Goal: Task Accomplishment & Management: Use online tool/utility

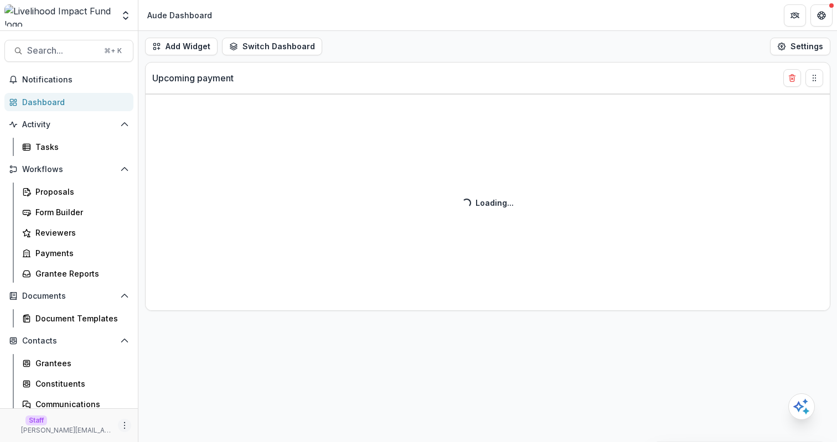
click at [123, 423] on icon "More" at bounding box center [124, 425] width 9 height 9
select select "******"
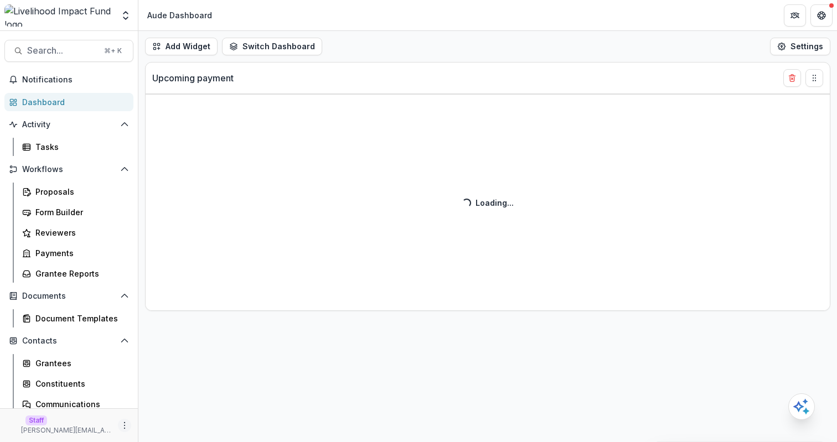
select select "******"
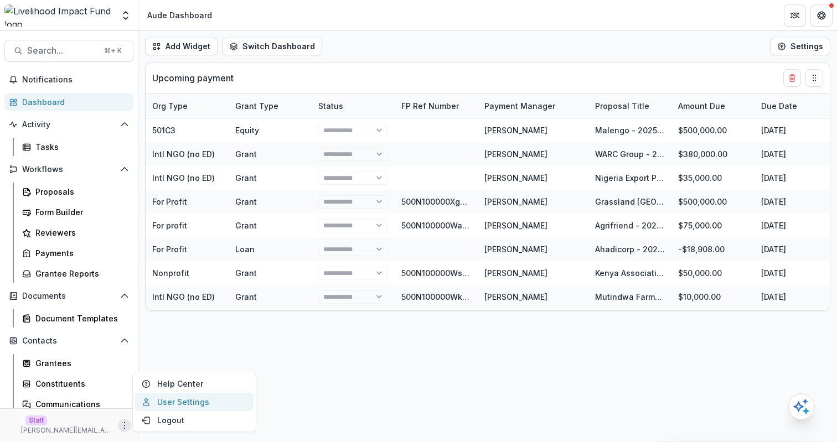
click at [182, 397] on link "User Settings" at bounding box center [194, 402] width 118 height 18
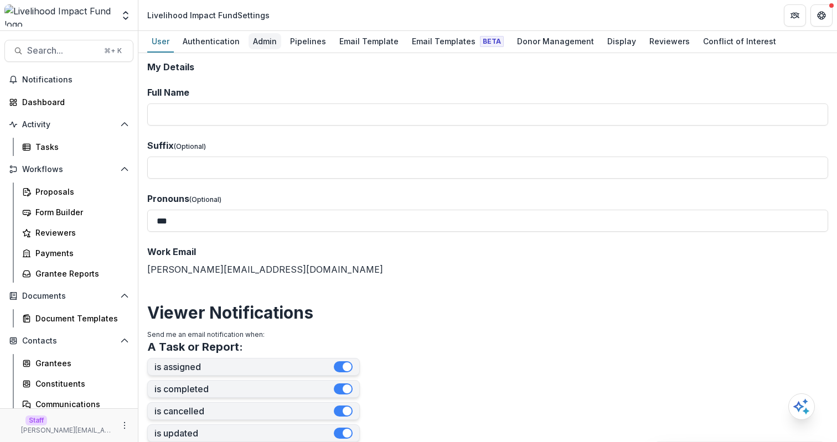
click at [252, 38] on div "Admin" at bounding box center [264, 41] width 33 height 16
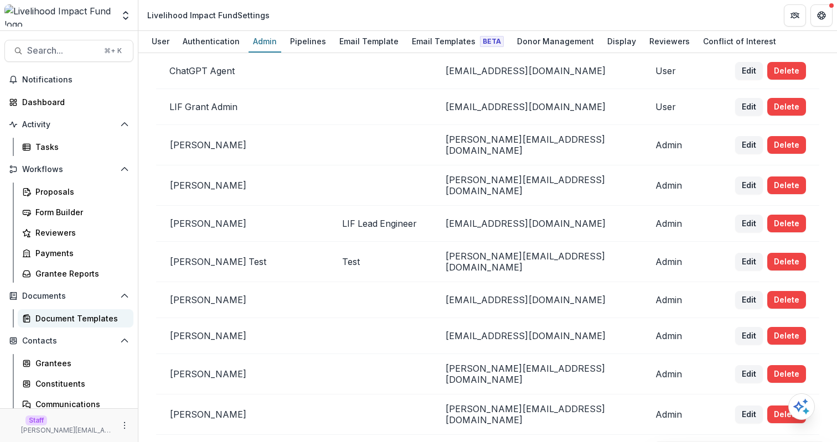
scroll to position [71, 0]
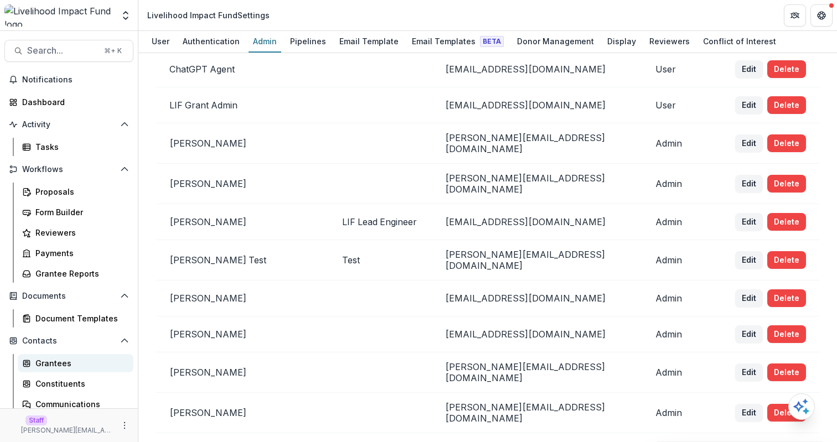
click at [64, 357] on link "Grantees" at bounding box center [76, 363] width 116 height 18
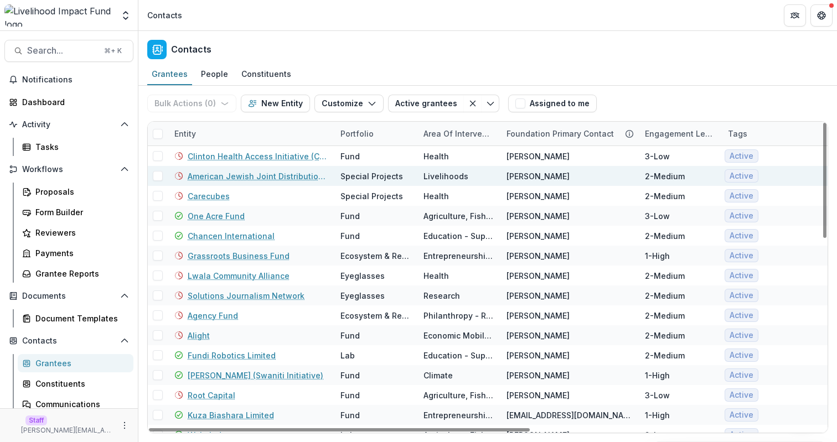
click at [237, 174] on link "American Jewish Joint Distribution Committee" at bounding box center [257, 176] width 139 height 12
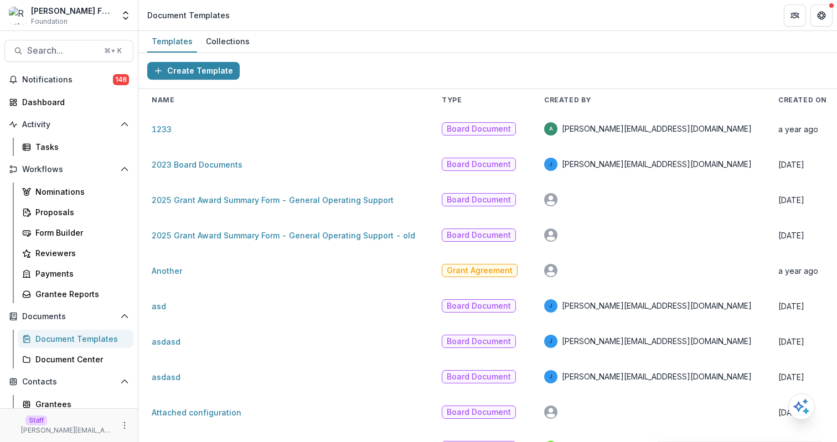
click at [475, 18] on header "Document Templates" at bounding box center [487, 15] width 698 height 30
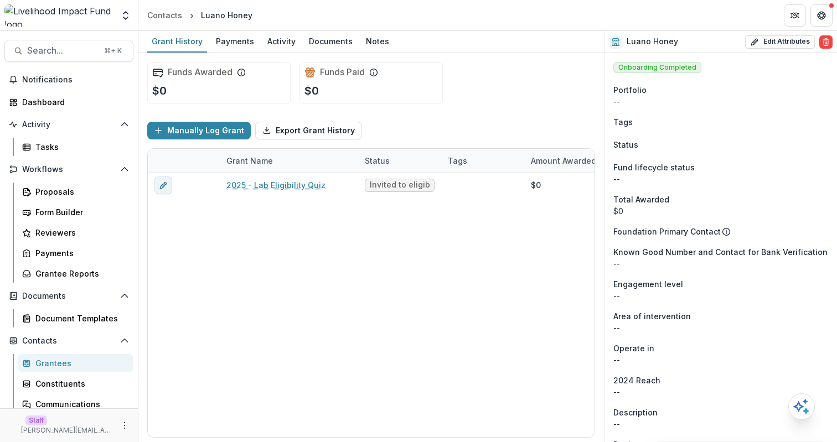
click at [473, 72] on div "Funds Awarded $0 Funds Paid $0" at bounding box center [371, 83] width 448 height 60
click at [773, 45] on button "Edit Attributes" at bounding box center [780, 41] width 70 height 13
select select
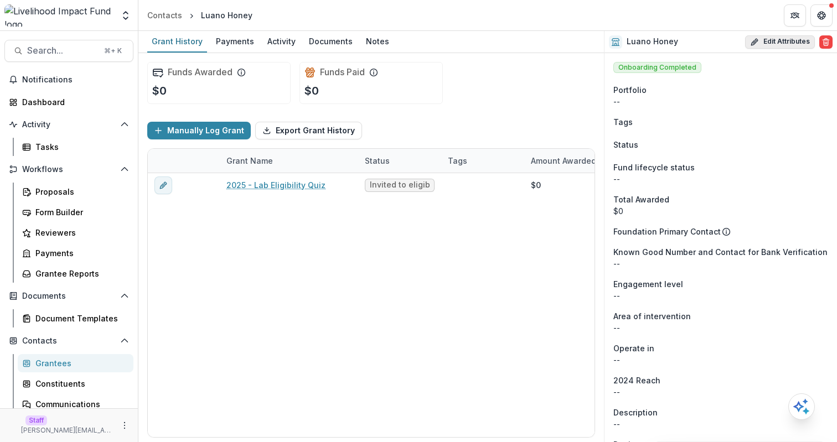
select select
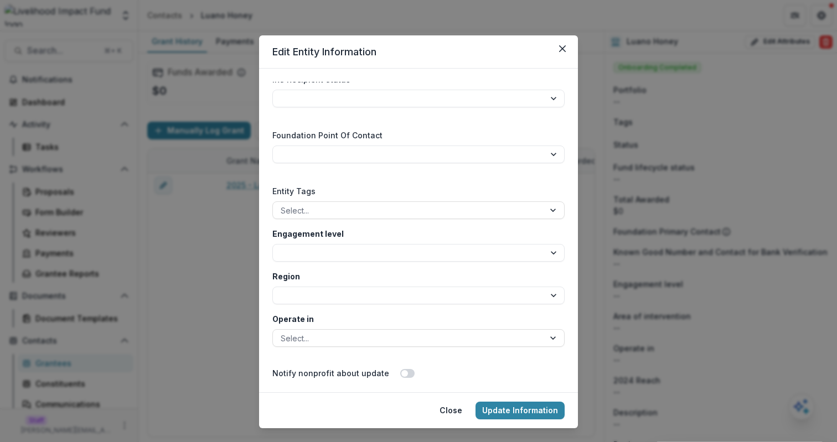
scroll to position [2135, 0]
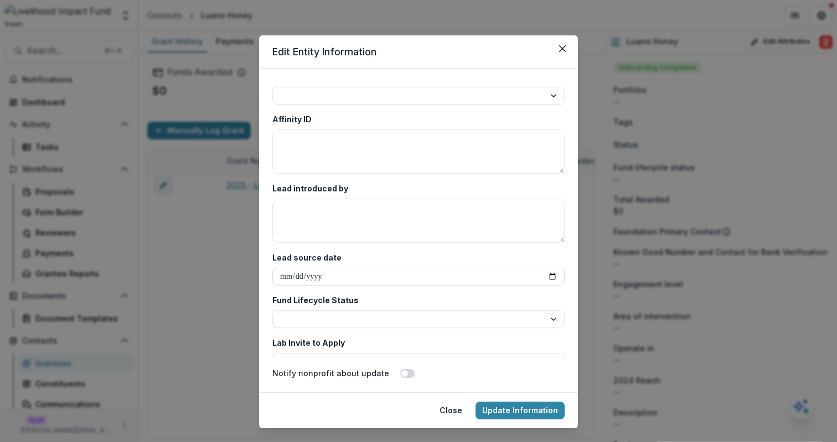
click at [608, 196] on div "**********" at bounding box center [418, 221] width 837 height 442
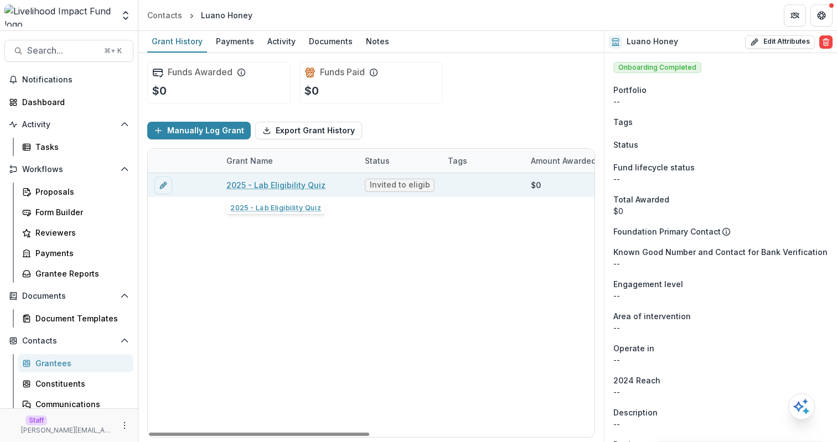
click at [277, 184] on link "2025 - Lab Eligibility Quiz" at bounding box center [275, 185] width 99 height 12
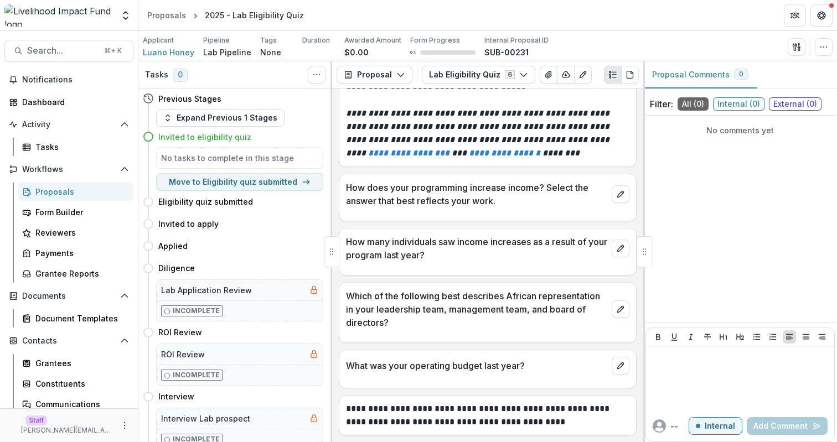
scroll to position [81, 0]
click at [168, 51] on span "Luano Honey" at bounding box center [168, 52] width 51 height 12
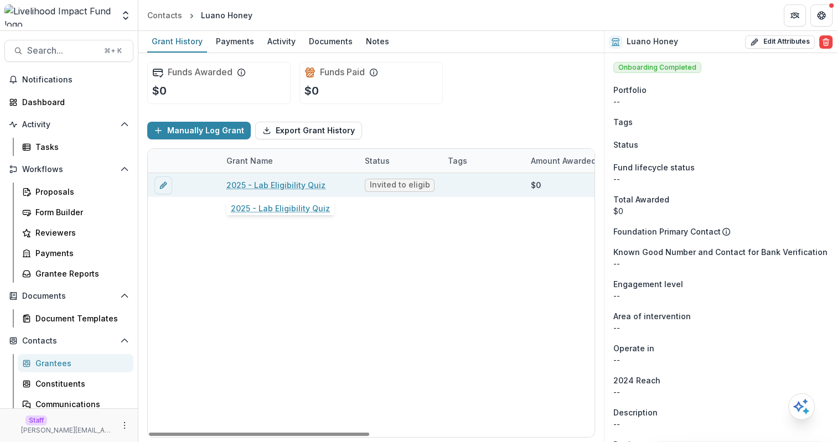
click at [268, 185] on link "2025 - Lab Eligibility Quiz" at bounding box center [275, 185] width 99 height 12
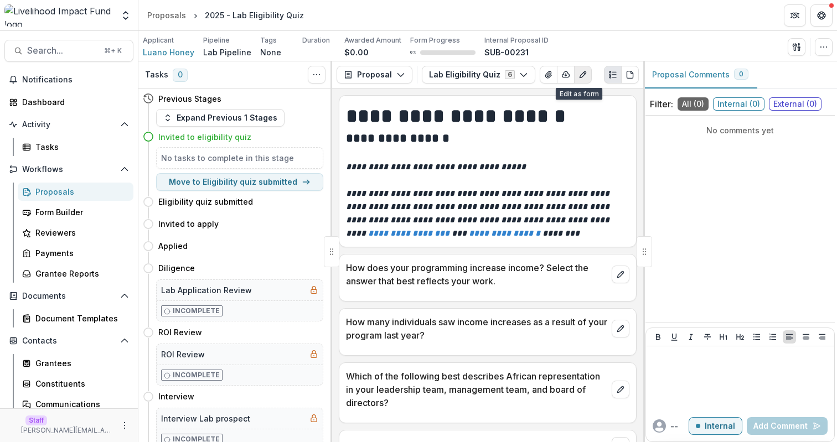
click at [579, 71] on icon "Edit as form" at bounding box center [582, 74] width 9 height 9
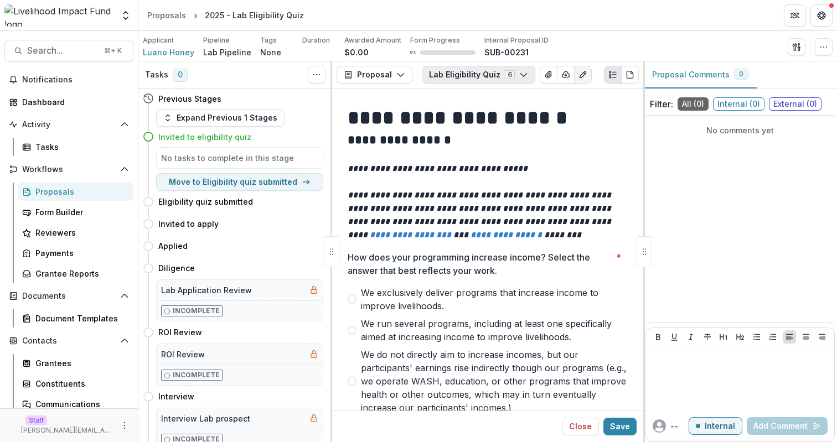
click at [461, 82] on button "Lab Eligibility Quiz 6" at bounding box center [478, 75] width 113 height 18
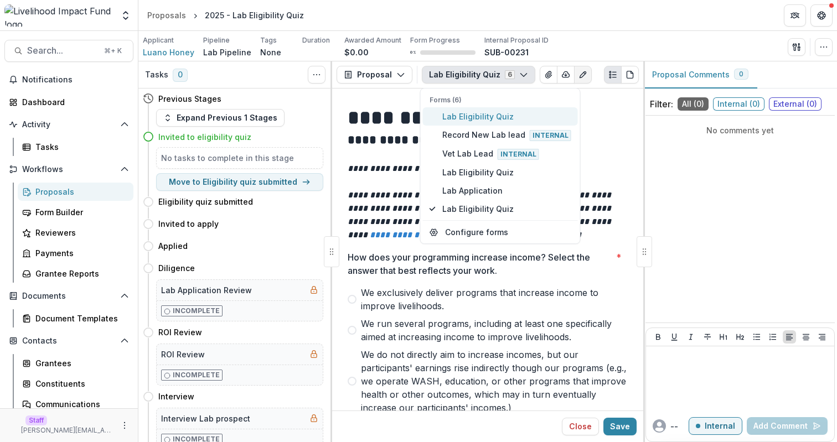
click at [485, 116] on span "Lab Eligibility Quiz" at bounding box center [506, 117] width 129 height 12
click at [564, 33] on div "Applicant Luano Honey Pipeline Lab Pipeline Tags None All tags Duration Awarded…" at bounding box center [487, 46] width 698 height 30
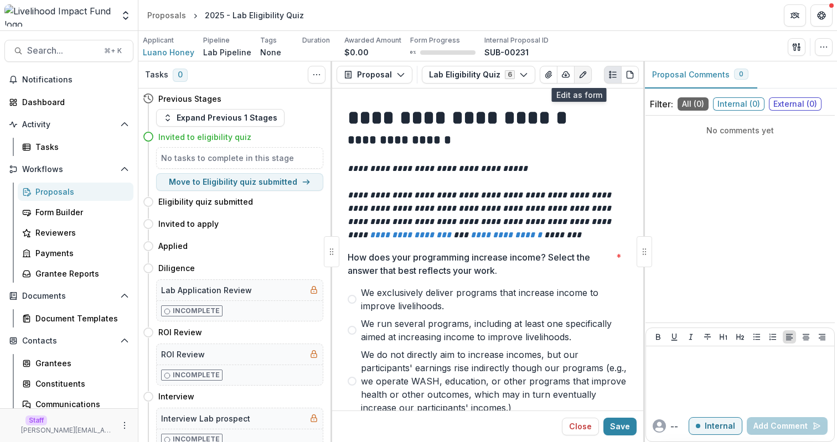
click at [578, 78] on icon "Edit as form" at bounding box center [582, 74] width 9 height 9
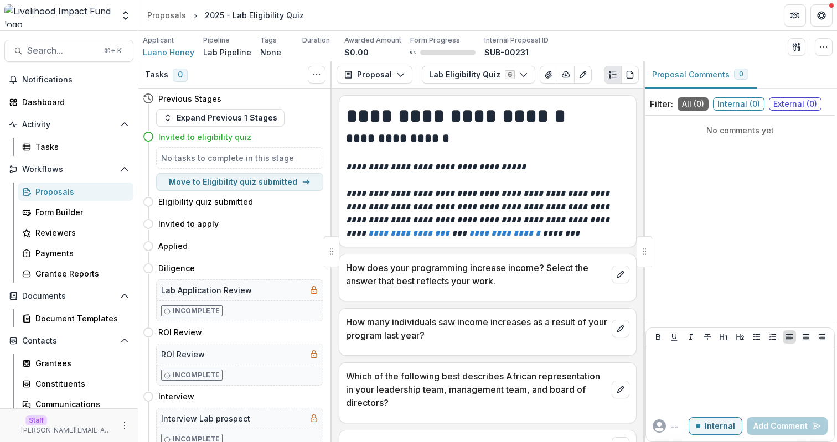
click at [466, 85] on div "Proposal Proposal Payments Reports Grant Agreements Board Summaries Bank Detail…" at bounding box center [487, 74] width 311 height 27
click at [460, 76] on button "Lab Eligibility Quiz 6" at bounding box center [478, 75] width 113 height 18
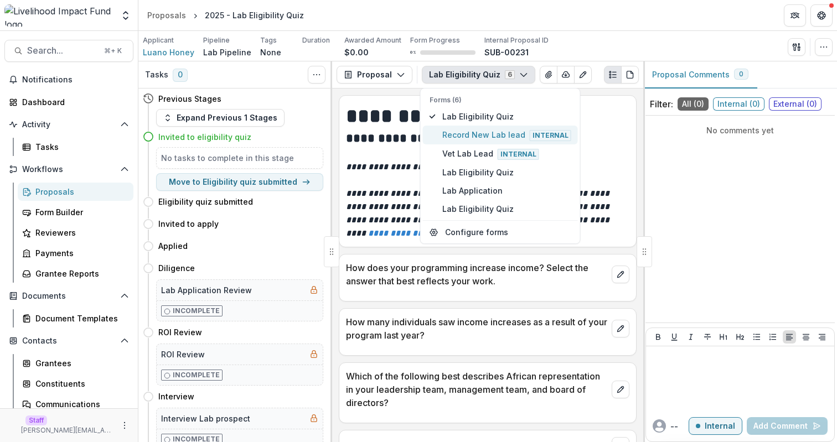
click at [490, 129] on span "Record New Lab lead Internal" at bounding box center [506, 135] width 129 height 12
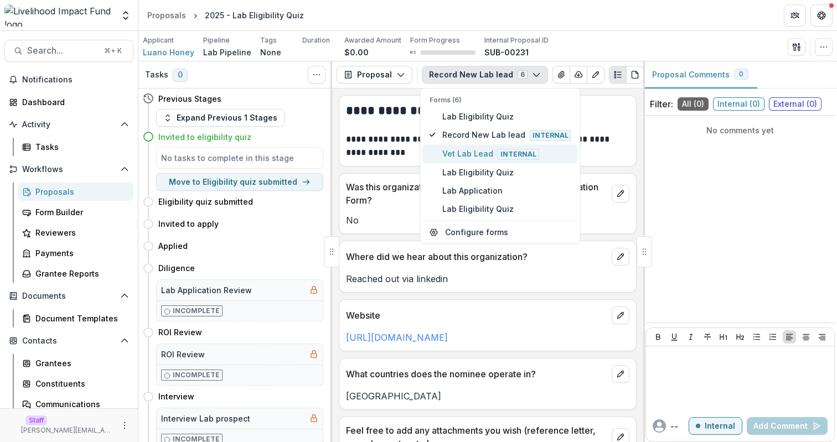
click at [489, 155] on span "Vet Lab Lead Internal" at bounding box center [506, 154] width 129 height 12
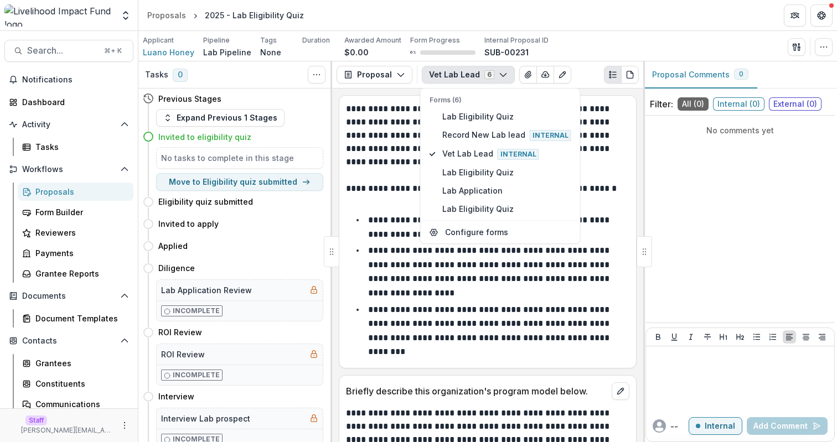
click at [359, 252] on li "**********" at bounding box center [494, 271] width 270 height 56
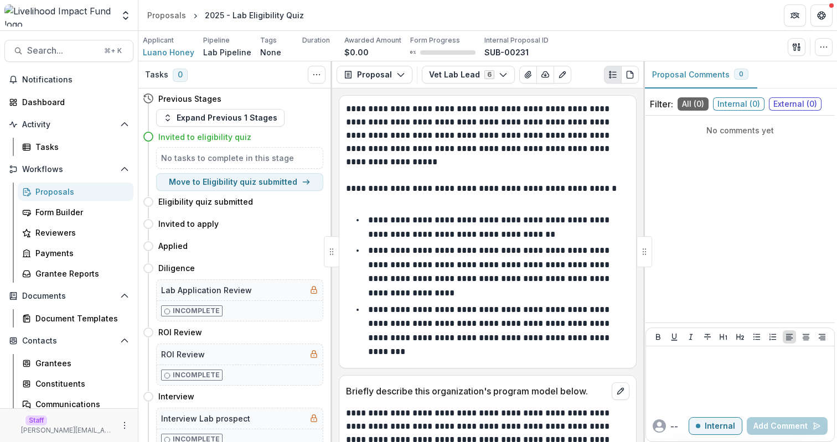
scroll to position [316, 0]
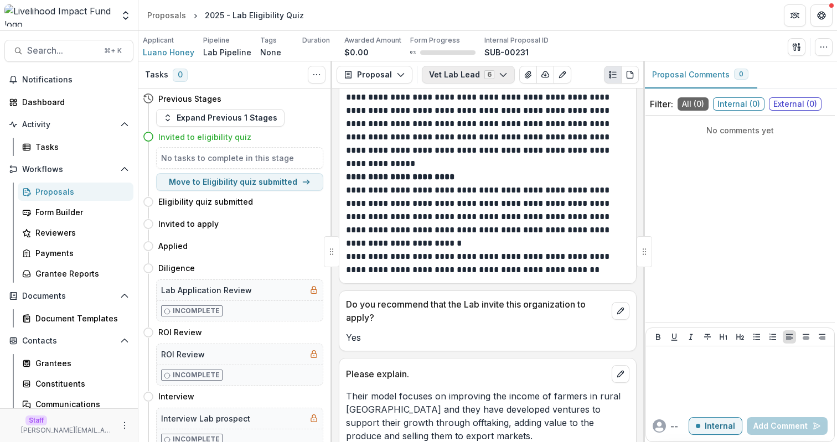
click at [482, 79] on button "Vet Lab Lead 6" at bounding box center [468, 75] width 93 height 18
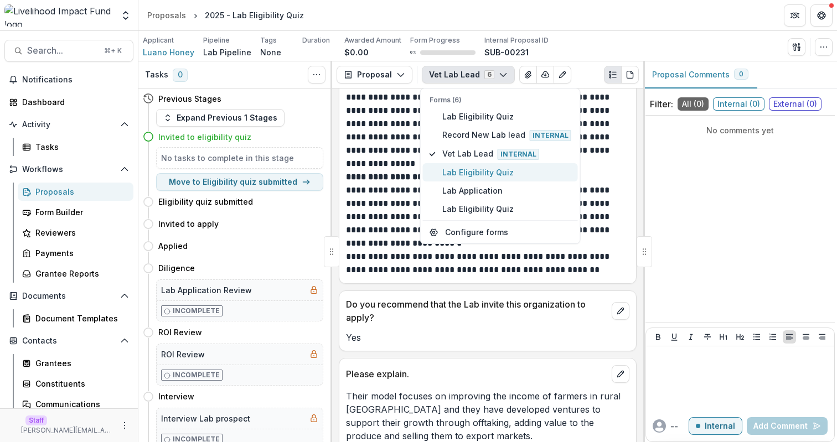
click at [489, 177] on span "Lab Eligibility Quiz" at bounding box center [506, 173] width 129 height 12
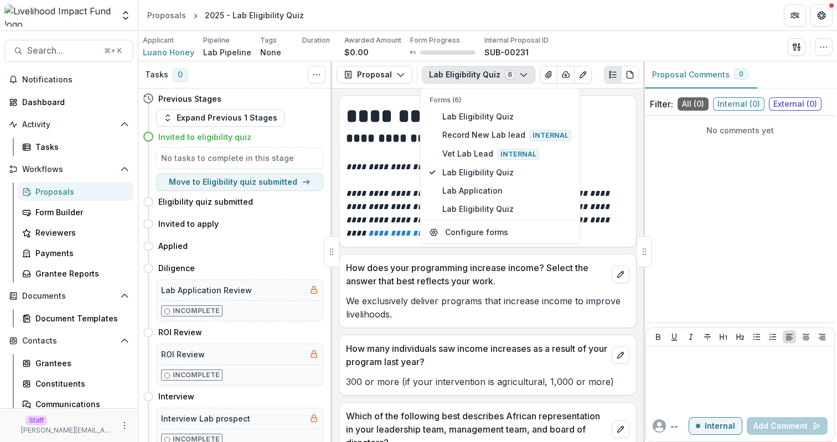
click at [382, 212] on em "**********" at bounding box center [479, 213] width 266 height 48
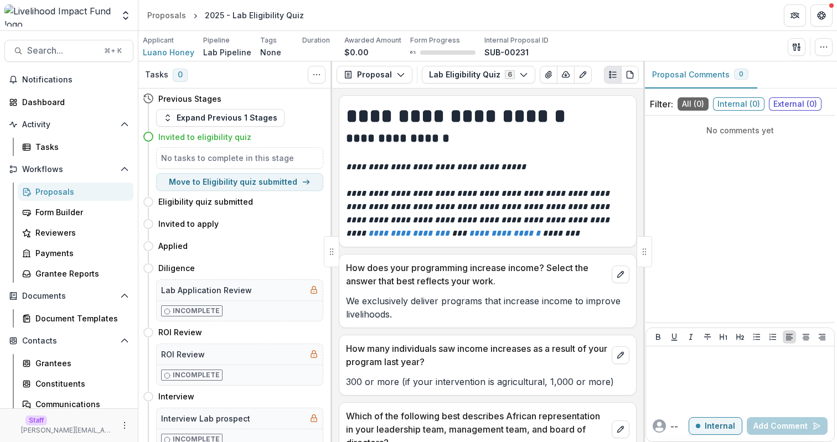
scroll to position [147, 0]
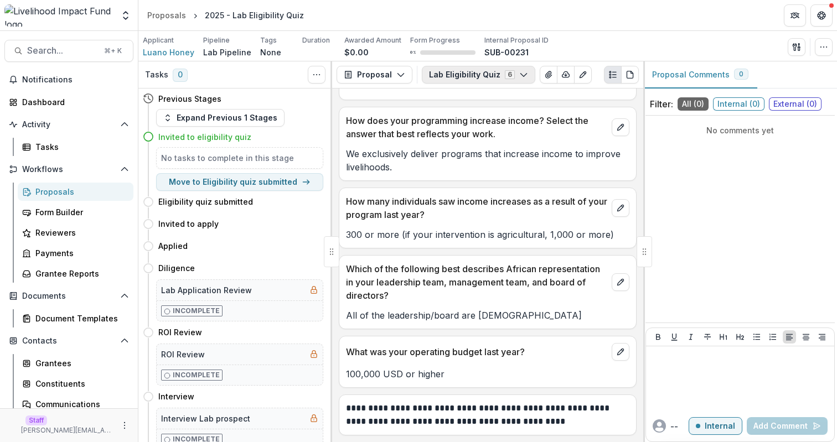
click at [463, 69] on button "Lab Eligibility Quiz 6" at bounding box center [478, 75] width 113 height 18
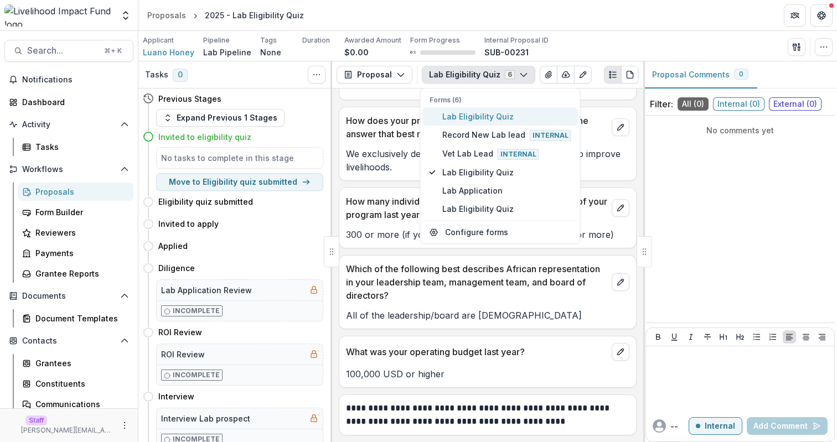
type button "0"
type button "3"
click at [600, 22] on header "Proposals 2025 - Lab Eligibility Quiz" at bounding box center [487, 15] width 698 height 30
